Goal: Transaction & Acquisition: Purchase product/service

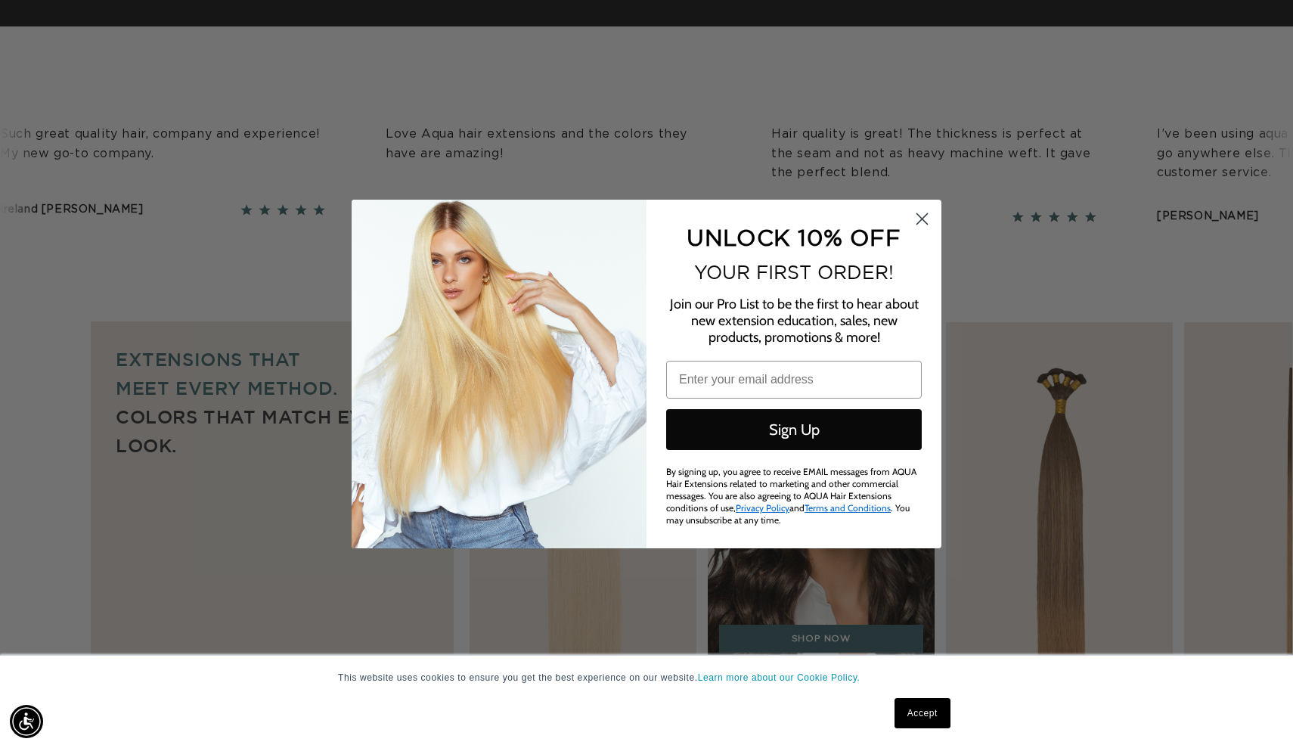
type input "[EMAIL_ADDRESS][DOMAIN_NAME]"
click input "Submit" at bounding box center [0, 0] width 0 height 0
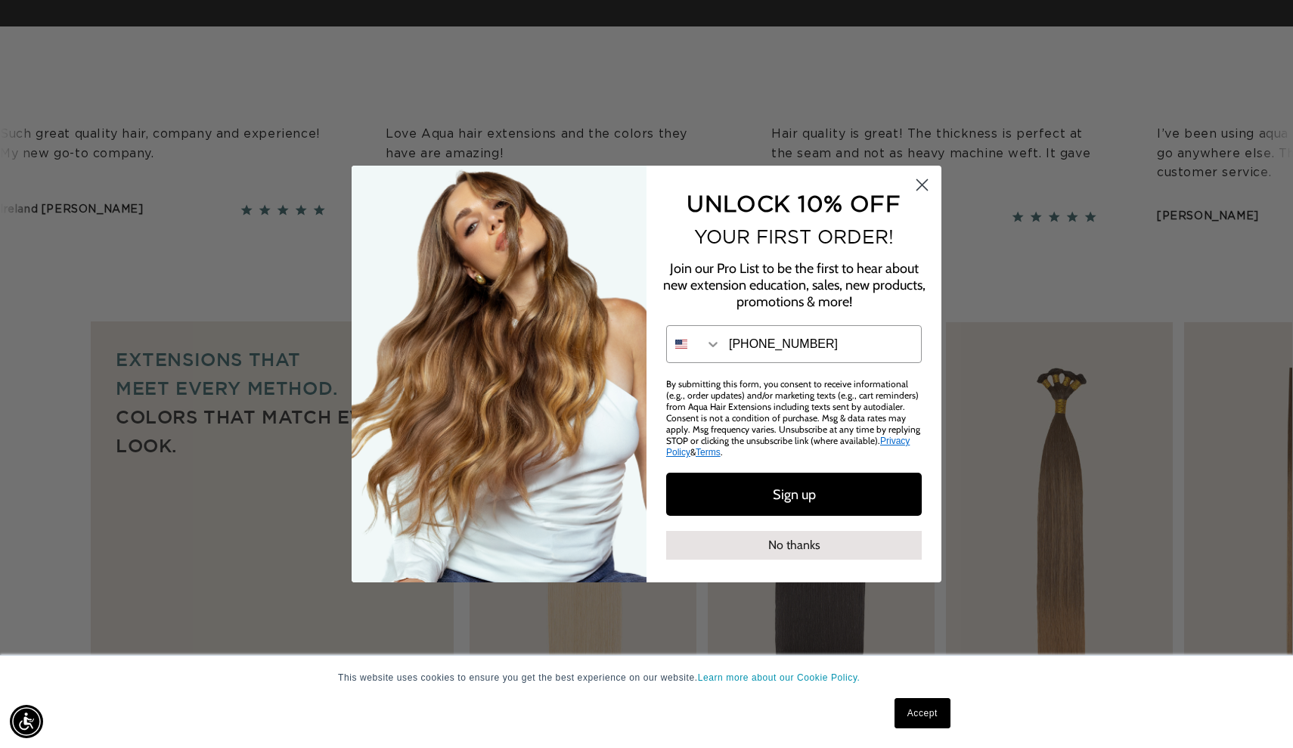
scroll to position [0, 1186]
type input "[PHONE_NUMBER]"
click at [886, 498] on button "Sign up" at bounding box center [794, 494] width 256 height 43
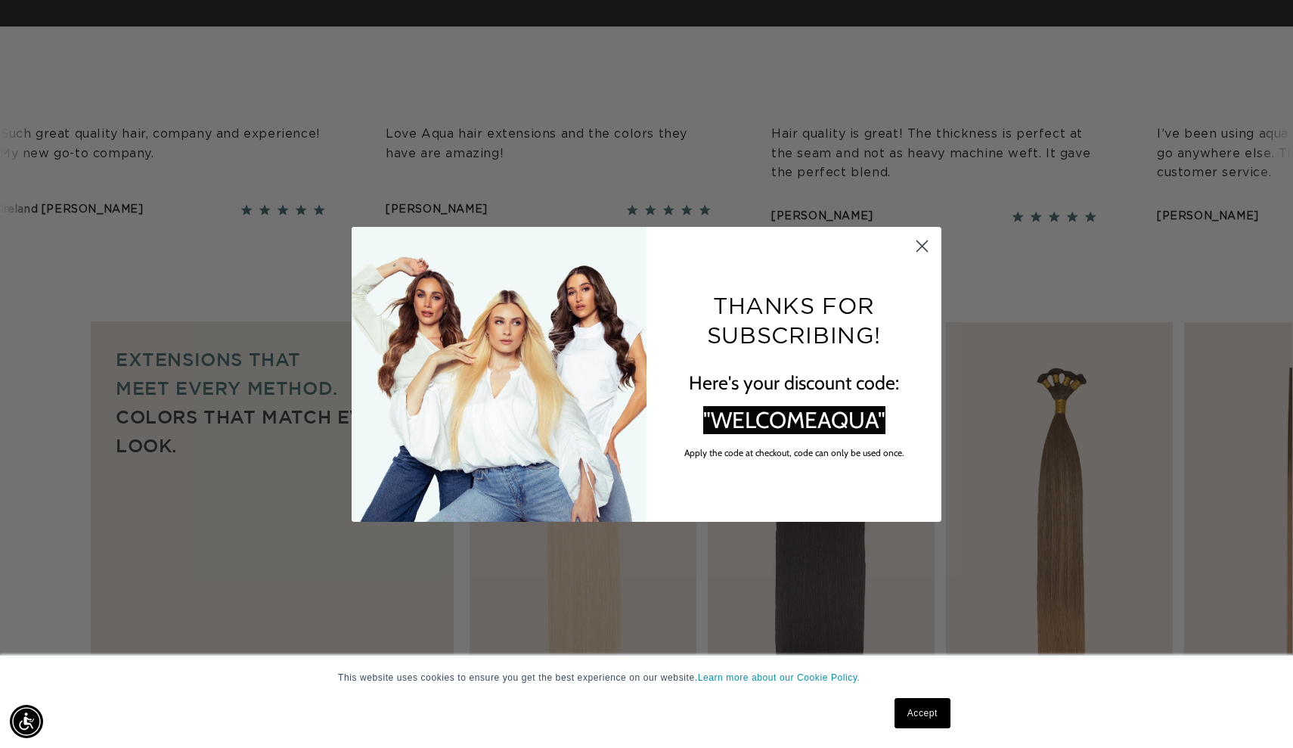
scroll to position [0, 2372]
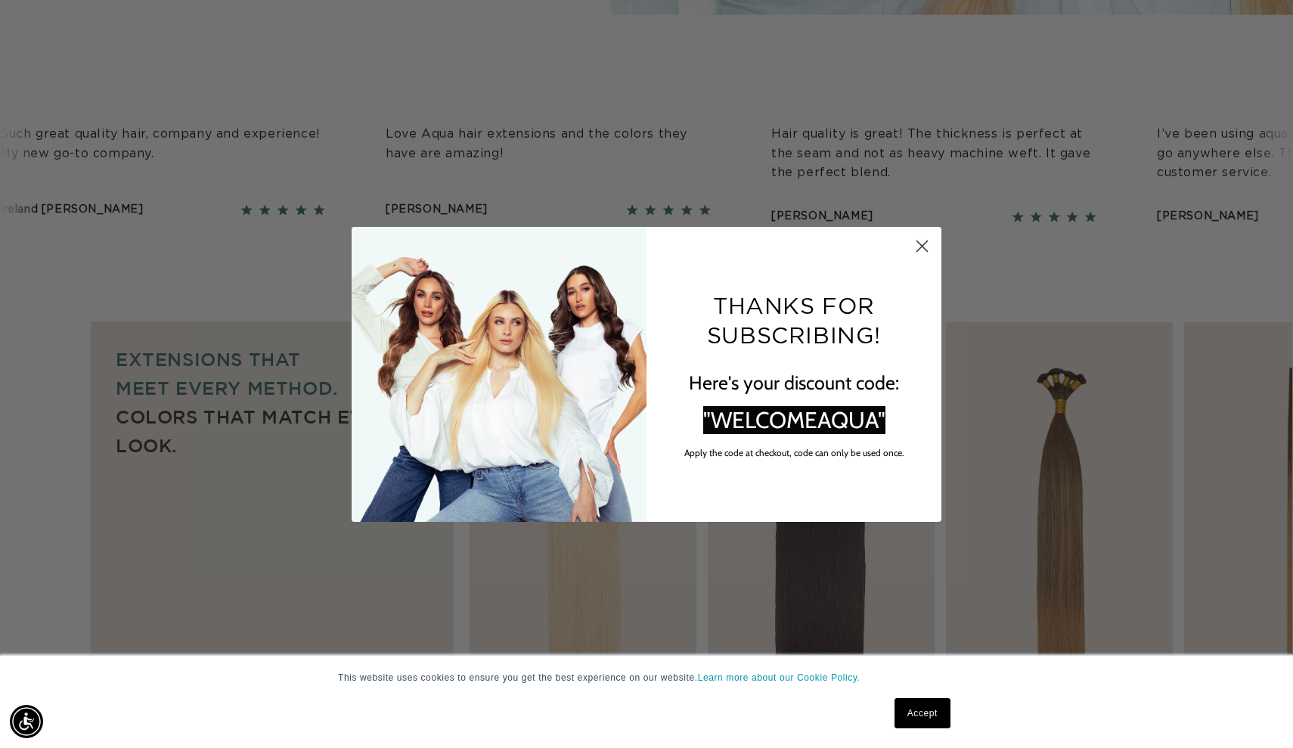
drag, startPoint x: 889, startPoint y: 427, endPoint x: 809, endPoint y: 424, distance: 79.5
click at [809, 424] on span ""WELCOMEAQUA"" at bounding box center [794, 420] width 182 height 28
drag, startPoint x: 715, startPoint y: 417, endPoint x: 821, endPoint y: 406, distance: 106.5
click at [821, 406] on span ""WELCOMEAQUA"" at bounding box center [794, 420] width 182 height 28
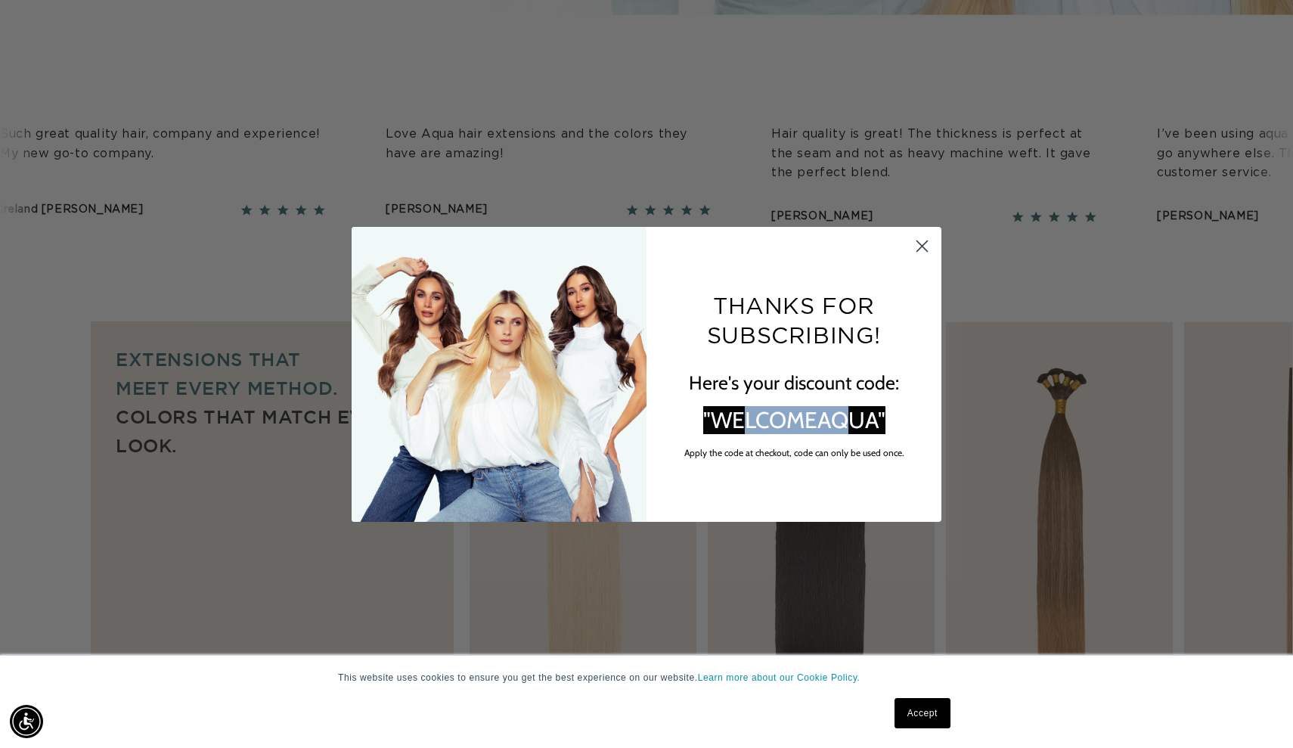
click at [924, 245] on circle "Close dialog" at bounding box center [922, 245] width 25 height 25
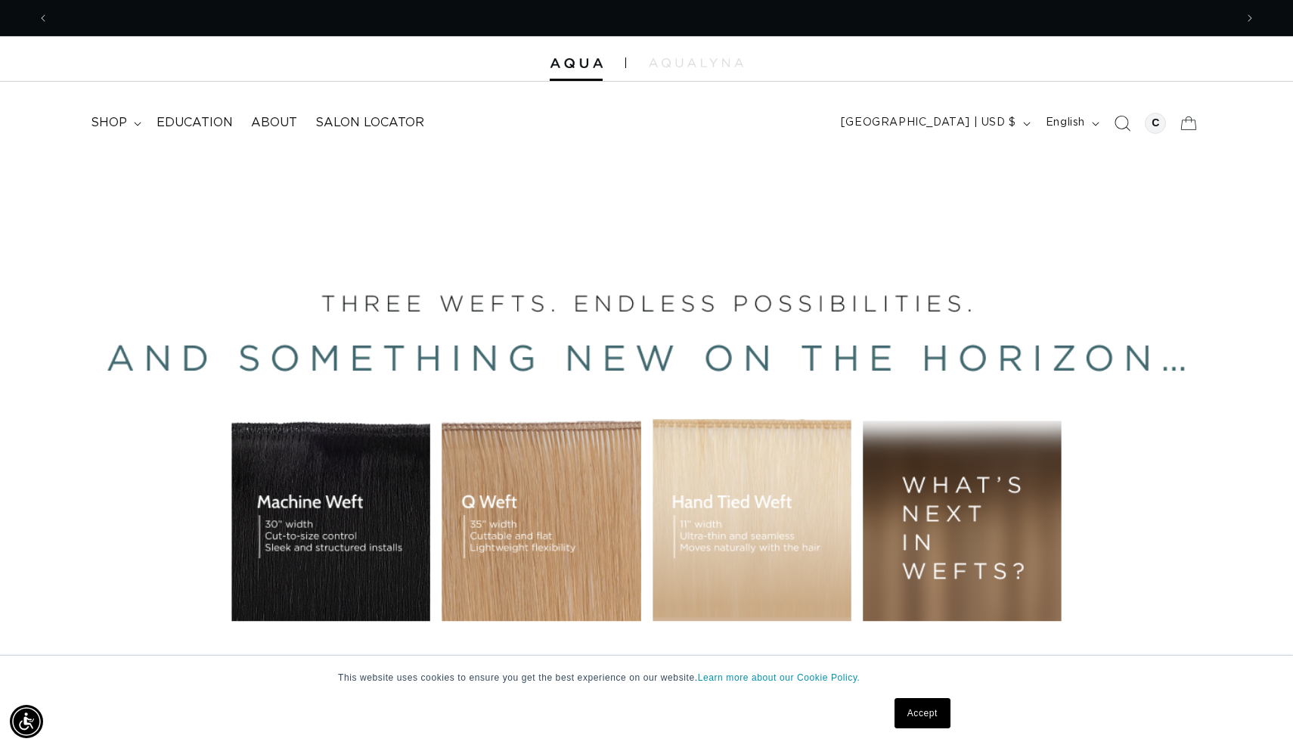
scroll to position [0, 2372]
click at [1124, 121] on icon "Search" at bounding box center [1122, 123] width 16 height 16
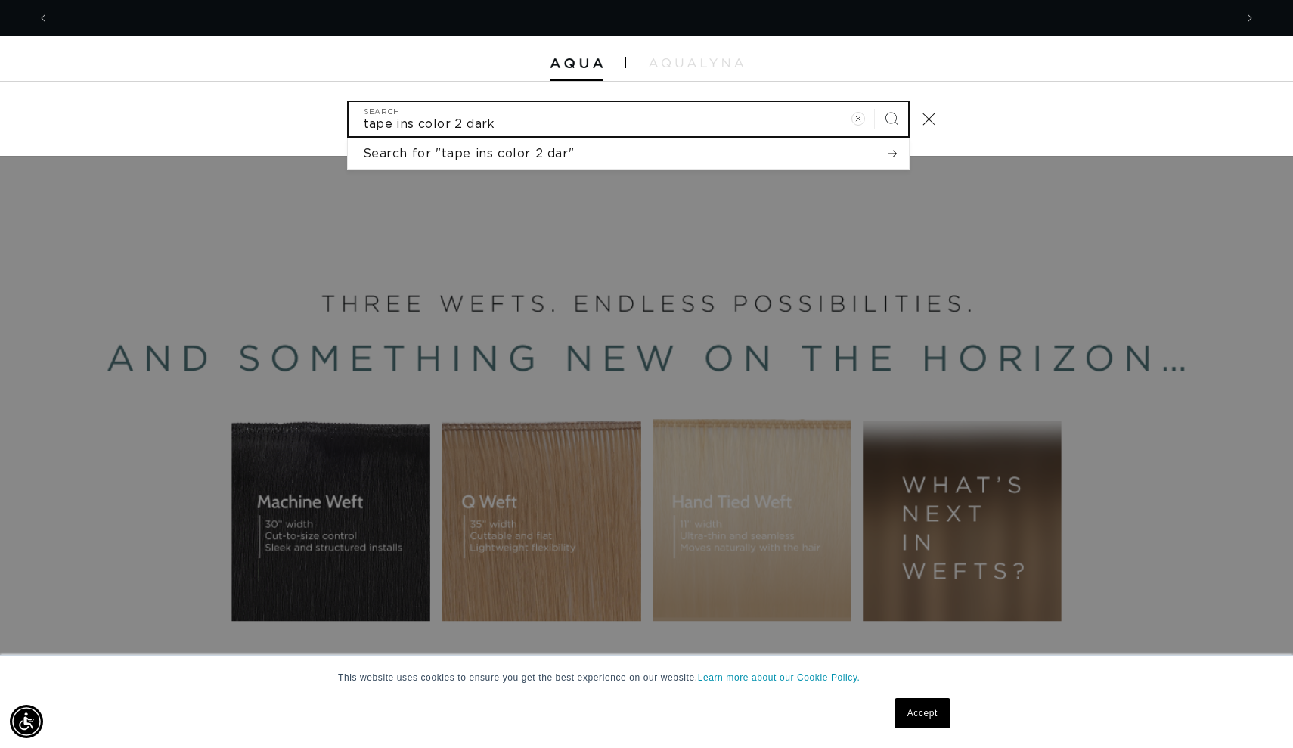
scroll to position [0, 0]
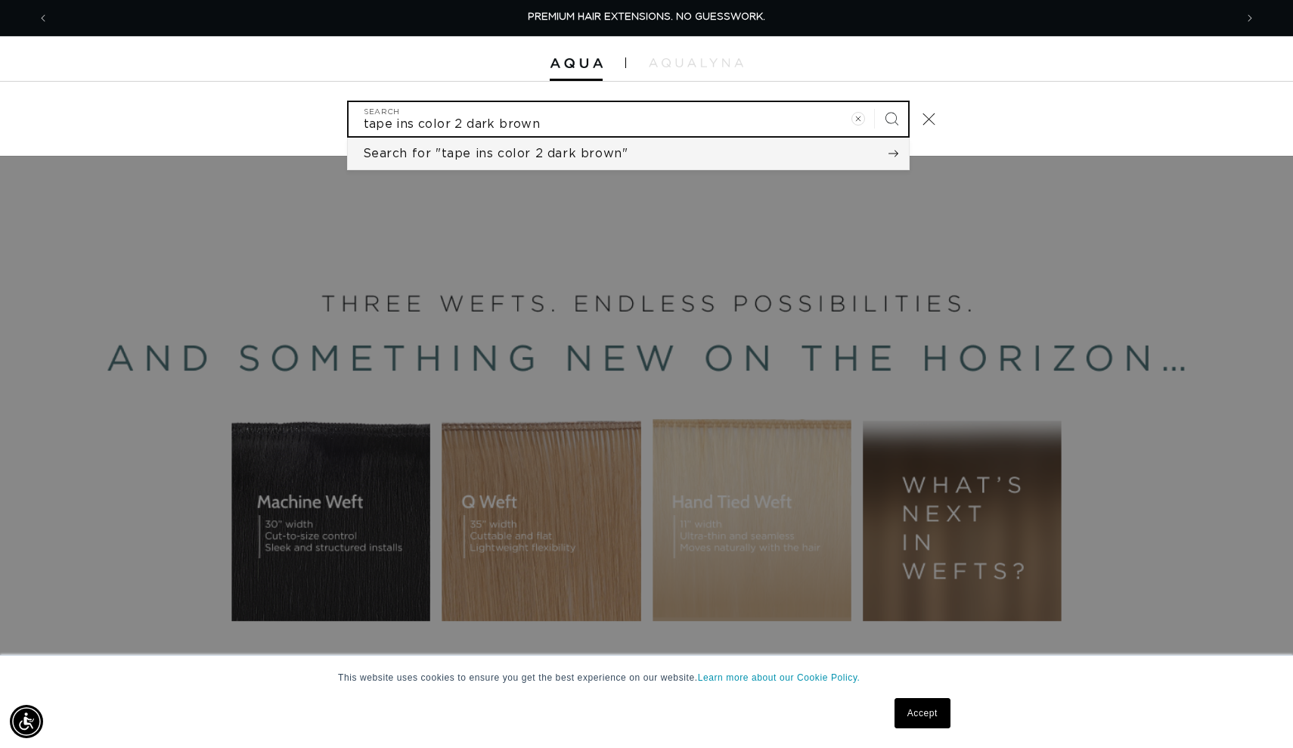
type input "tape ins color 2 dark brown"
click at [891, 117] on button "Search" at bounding box center [891, 118] width 33 height 33
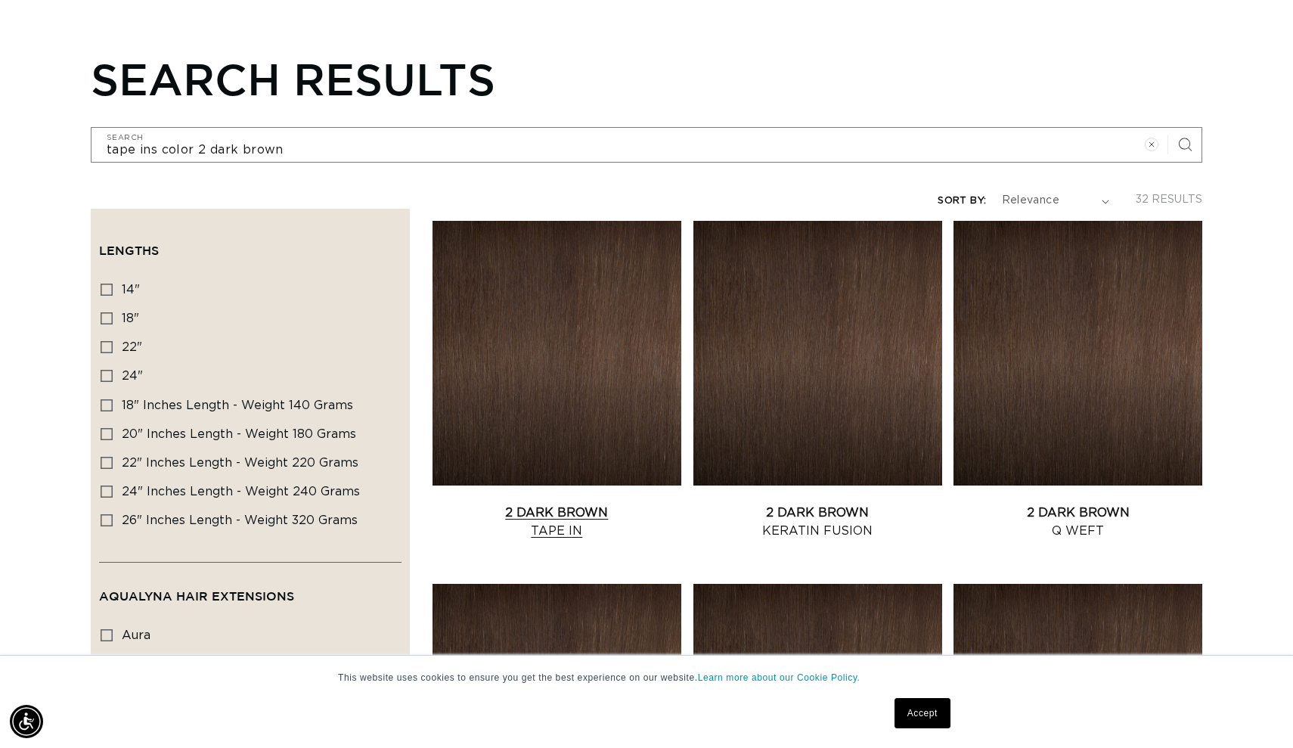
scroll to position [0, 2372]
click at [544, 504] on link "2 Dark Brown Tape In" at bounding box center [557, 522] width 249 height 36
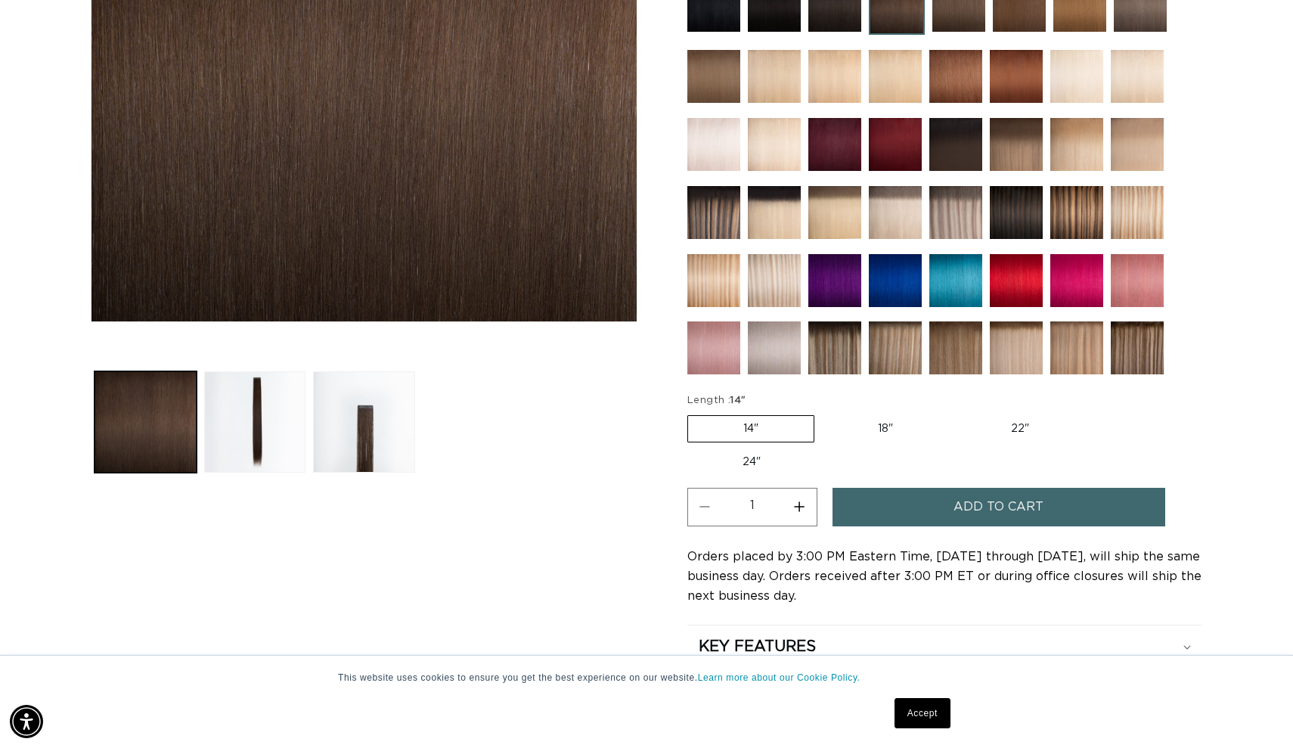
scroll to position [518, 0]
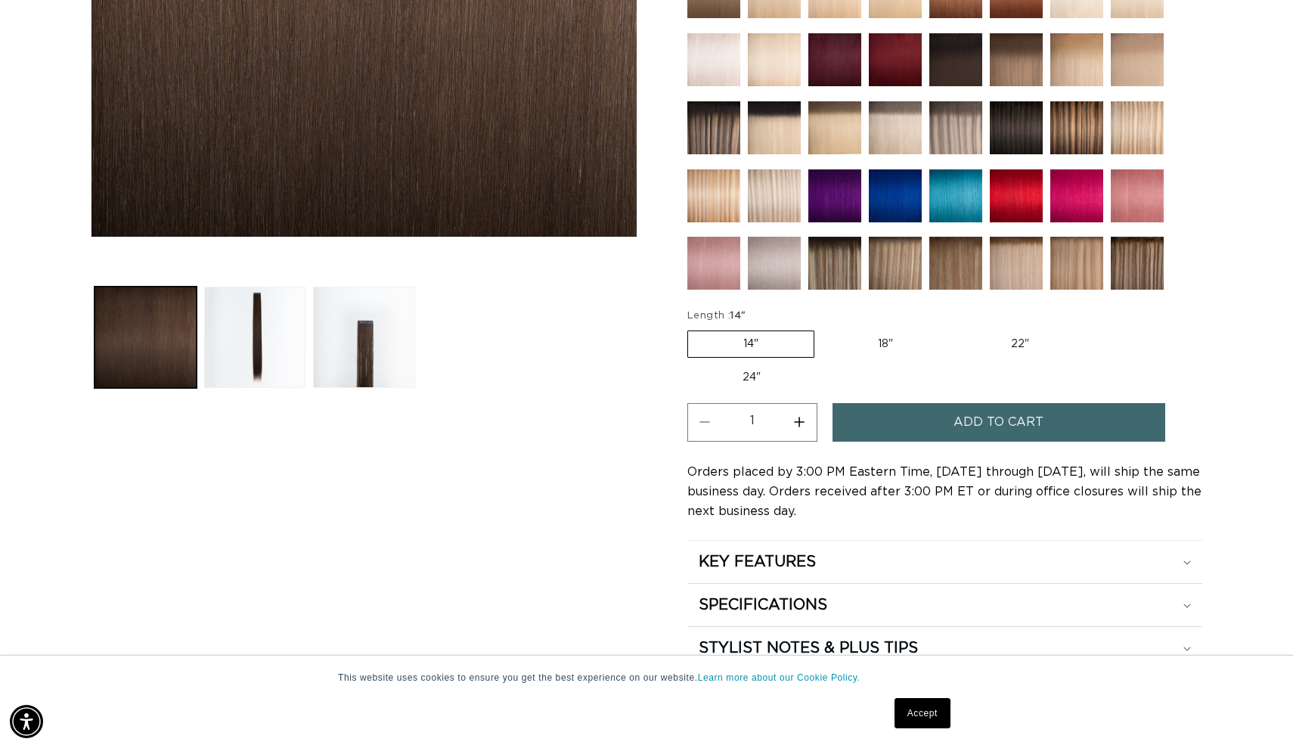
click at [790, 344] on label "14" Variant sold out or unavailable" at bounding box center [750, 344] width 127 height 27
click at [692, 328] on input "14" Variant sold out or unavailable" at bounding box center [691, 327] width 1 height 1
click at [883, 340] on label "18" Variant sold out or unavailable" at bounding box center [886, 344] width 126 height 26
click at [823, 328] on input "18" Variant sold out or unavailable" at bounding box center [822, 327] width 1 height 1
radio input "true"
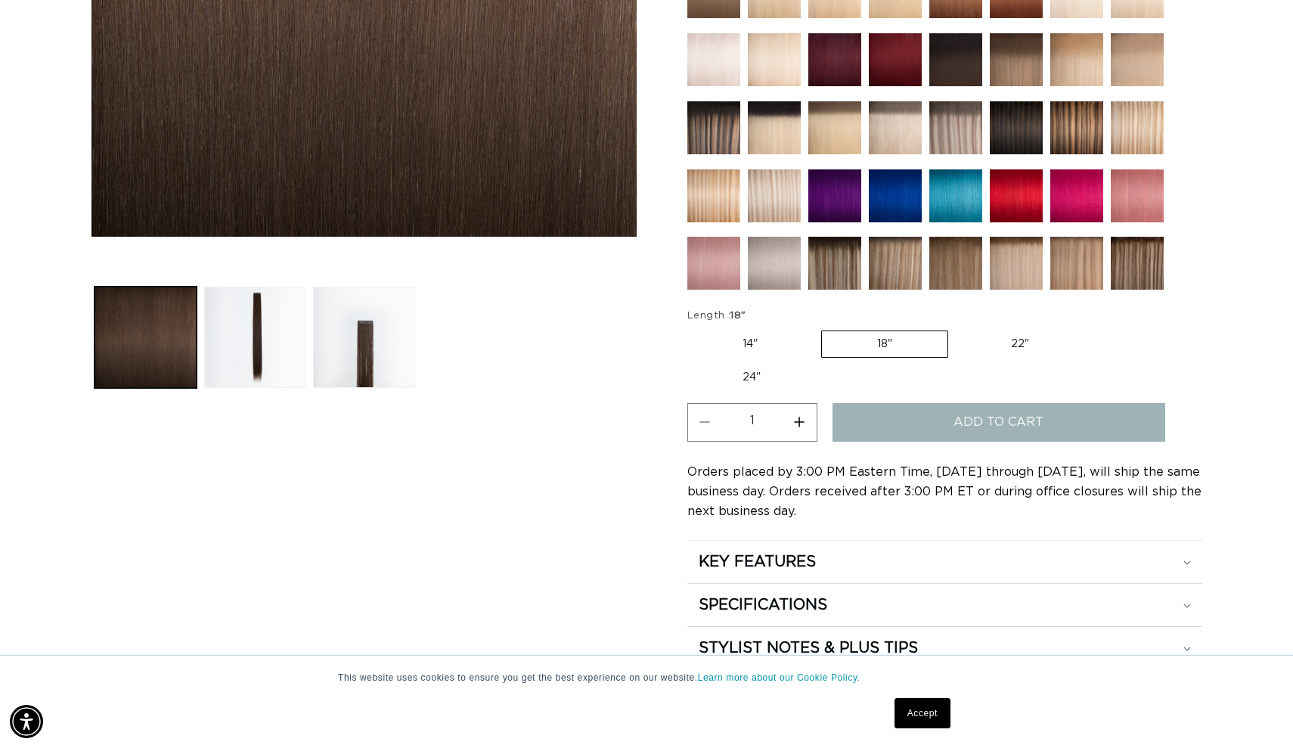
scroll to position [0, 2372]
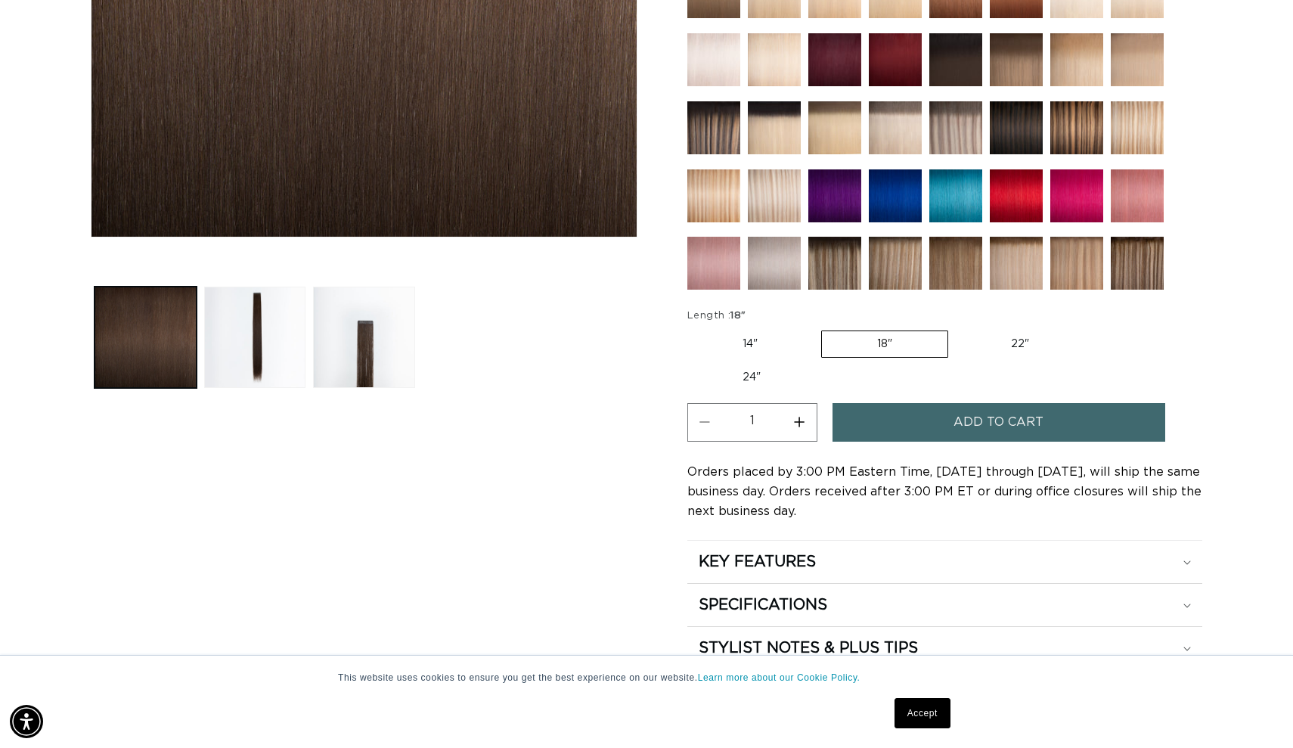
click at [799, 422] on button "Increase quantity for 2 Dark Brown - Tape In" at bounding box center [800, 422] width 34 height 39
type input "5"
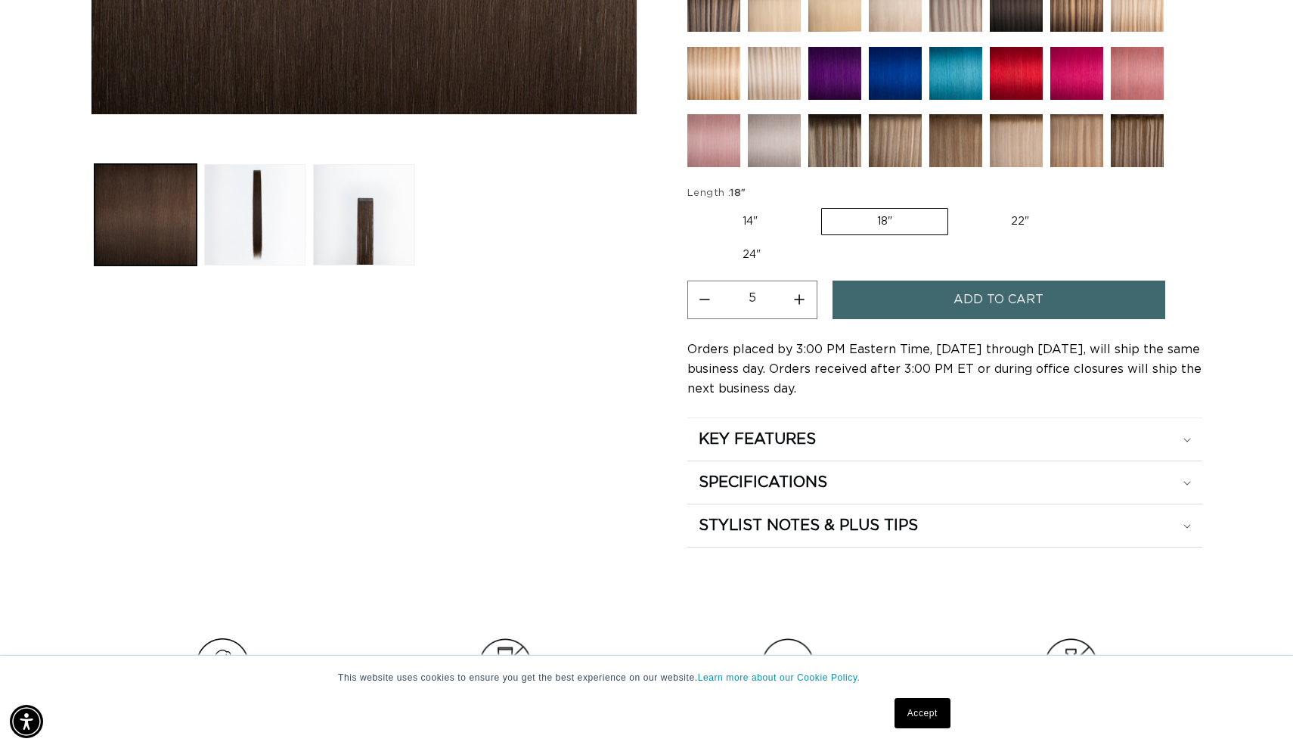
scroll to position [0, 1186]
click at [983, 296] on span "Add to cart" at bounding box center [999, 300] width 90 height 39
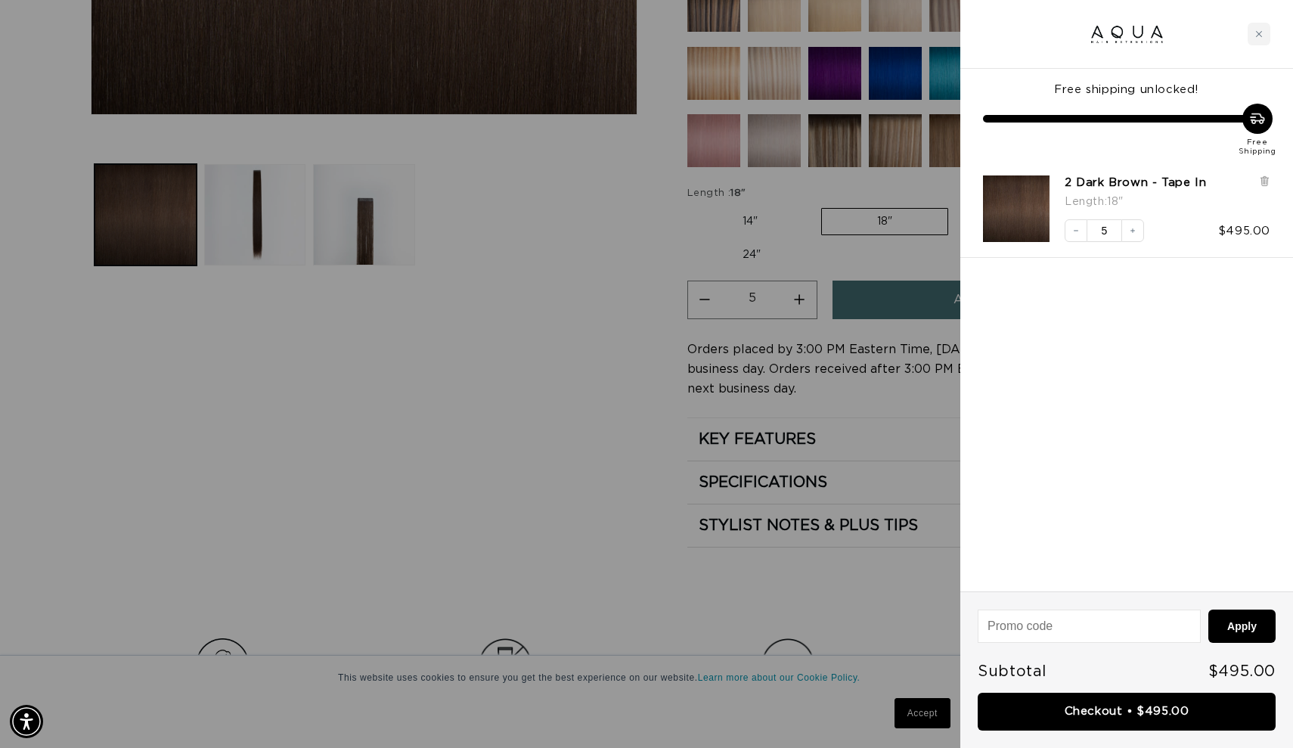
click at [1050, 629] on input at bounding box center [1090, 626] width 222 height 32
type input "welcomeaqua"
click at [1261, 628] on button "Apply" at bounding box center [1242, 626] width 67 height 33
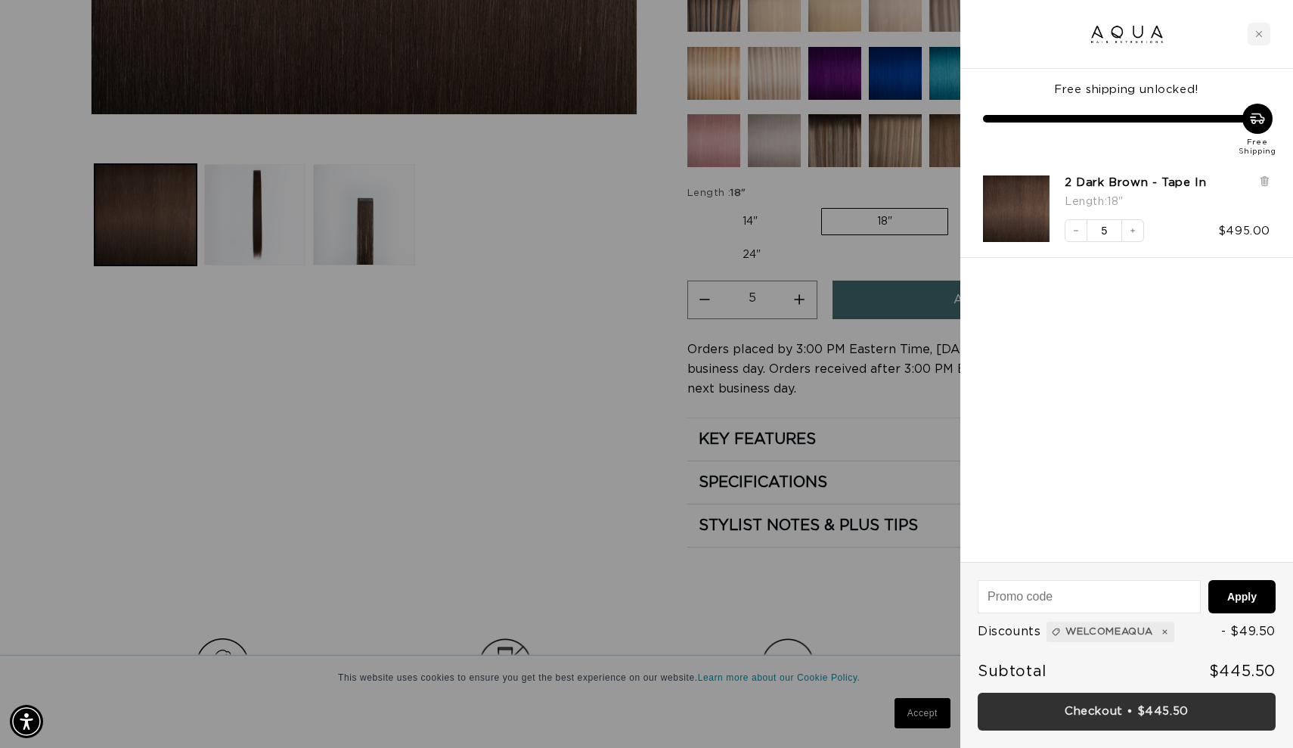
scroll to position [0, 2372]
click at [1118, 712] on link "Checkout • $445.50" at bounding box center [1127, 712] width 298 height 39
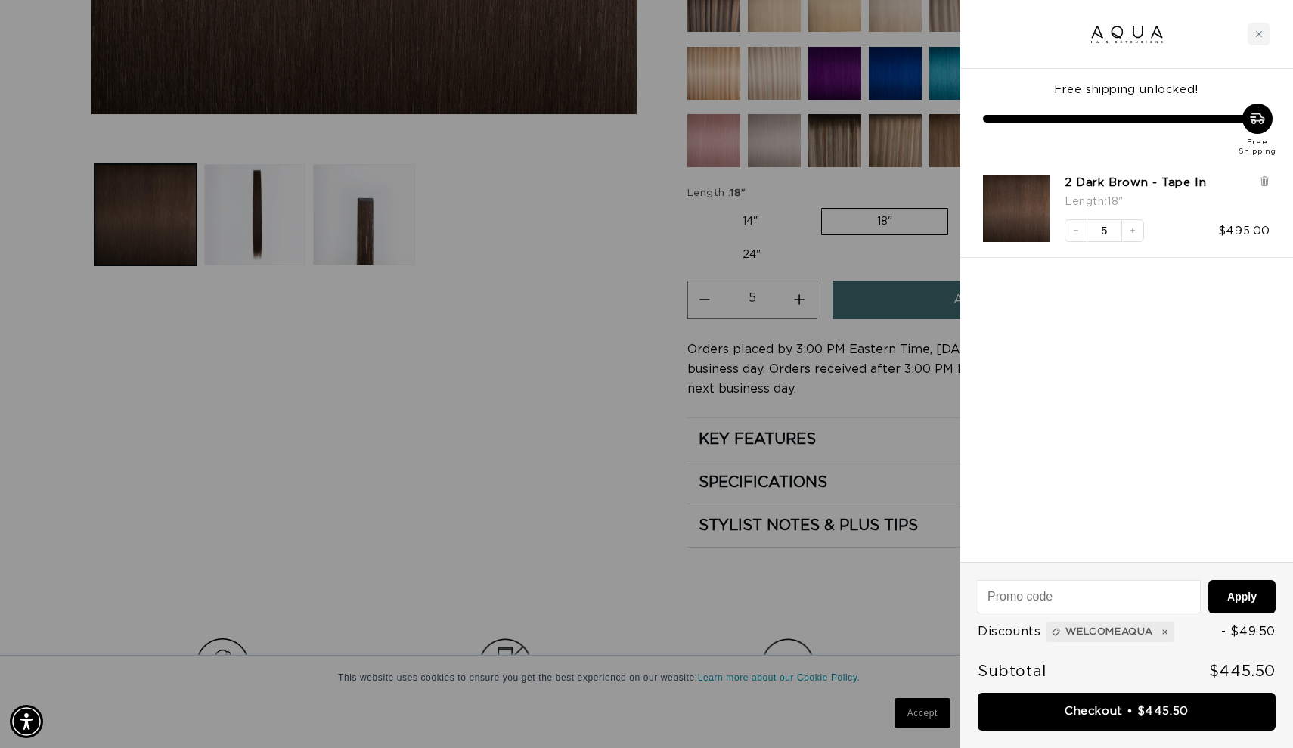
scroll to position [0, 0]
click at [631, 332] on div at bounding box center [646, 374] width 1293 height 748
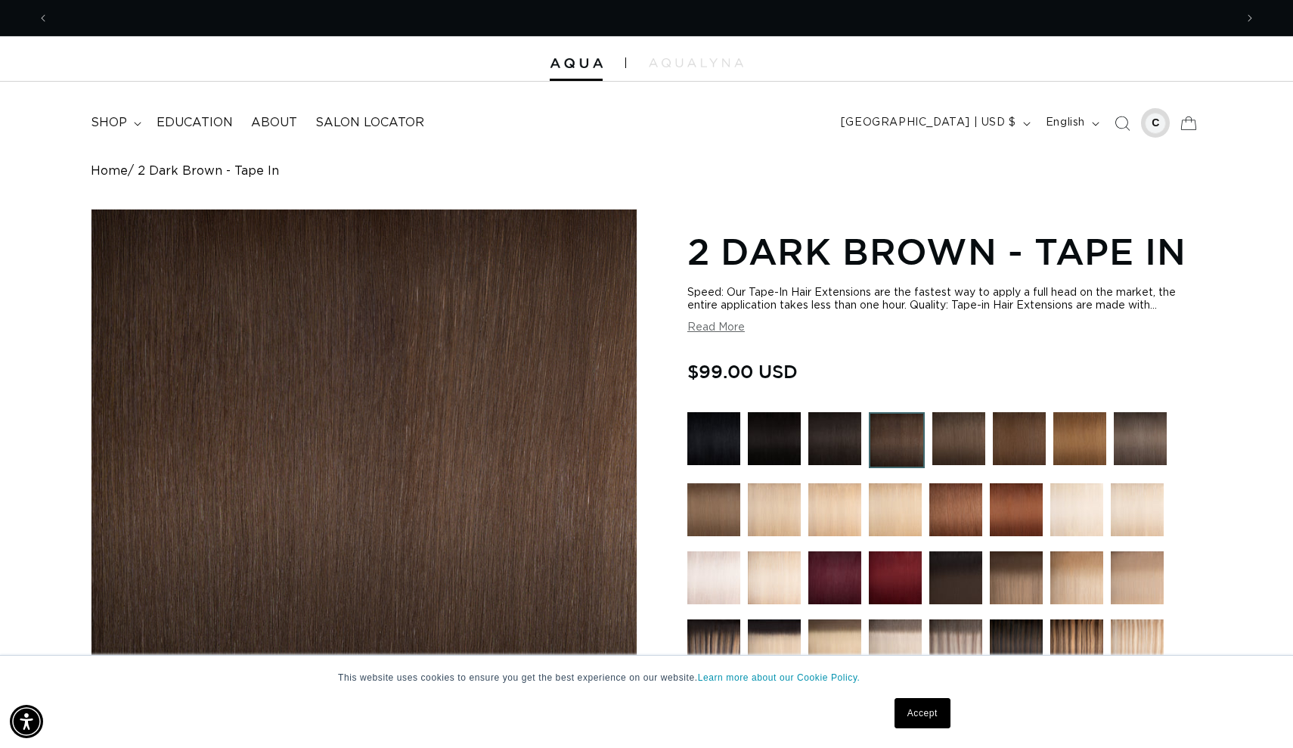
scroll to position [0, 1186]
click at [1188, 125] on icon at bounding box center [1189, 123] width 36 height 36
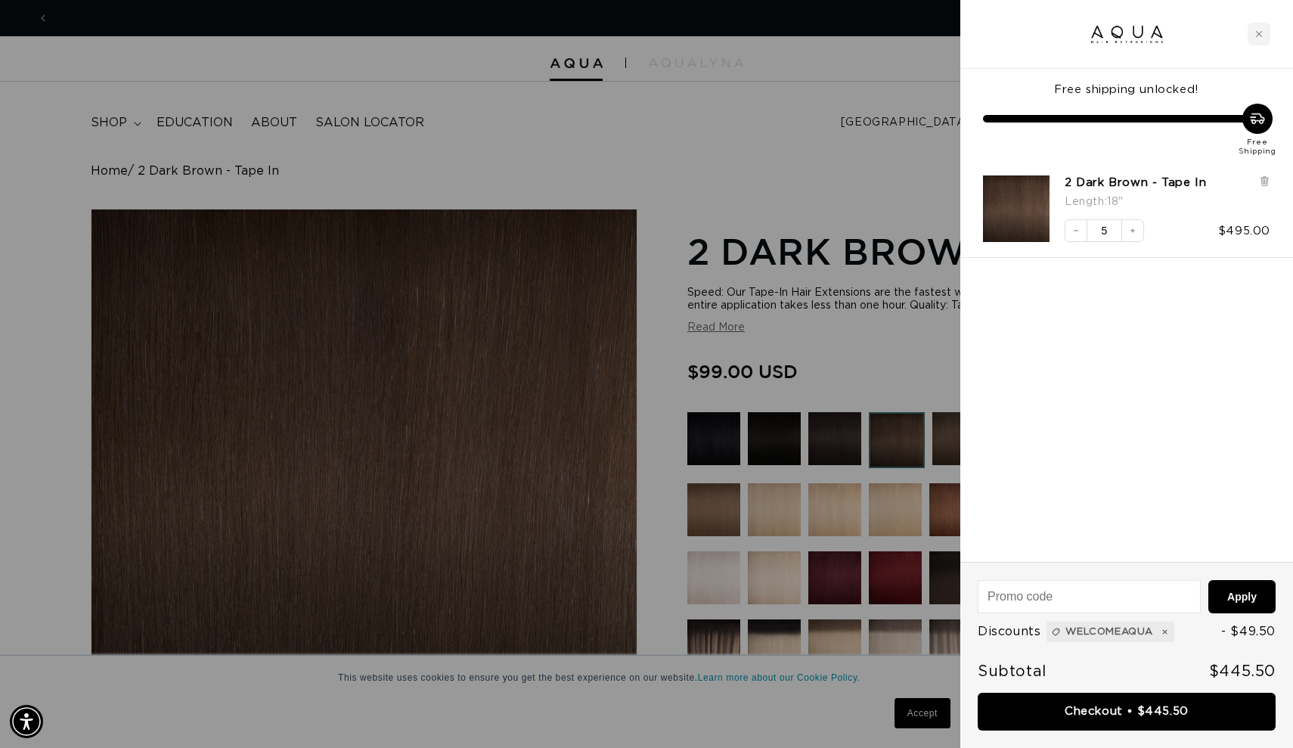
scroll to position [0, 0]
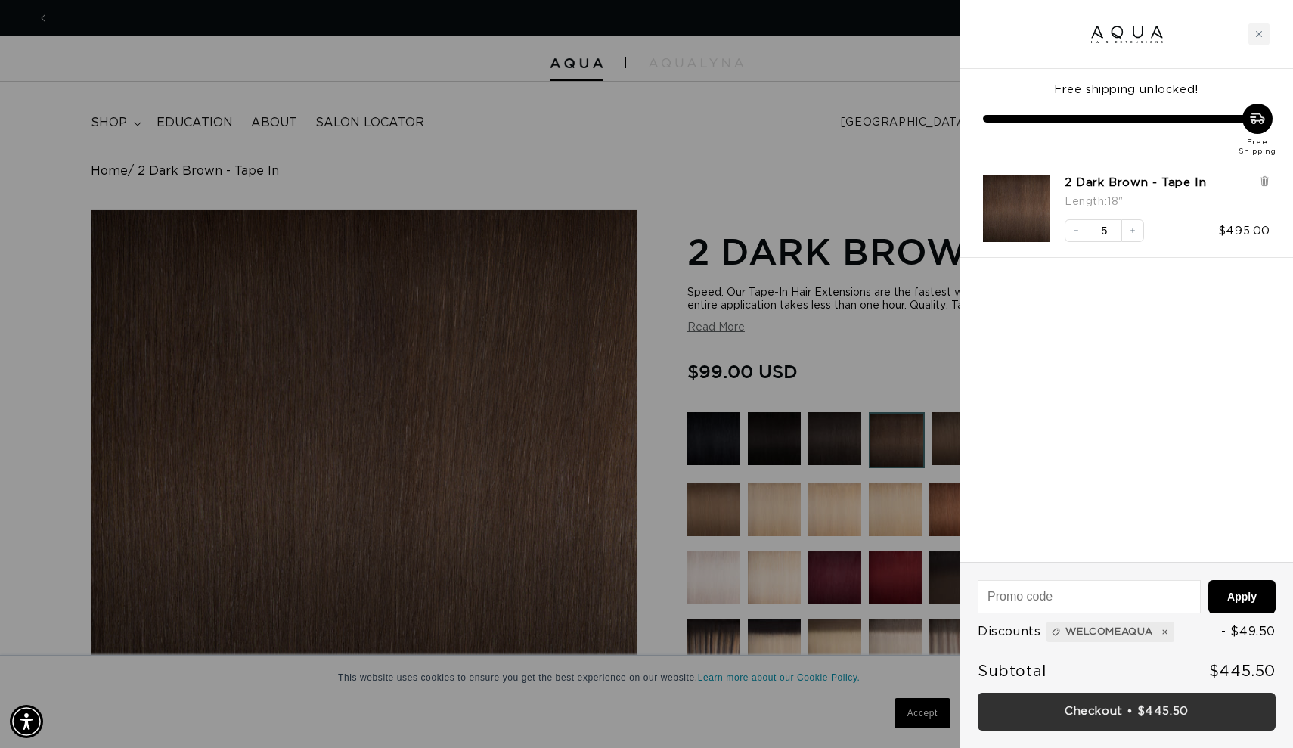
click at [1079, 708] on link "Checkout • $445.50" at bounding box center [1127, 712] width 298 height 39
